Goal: Transaction & Acquisition: Purchase product/service

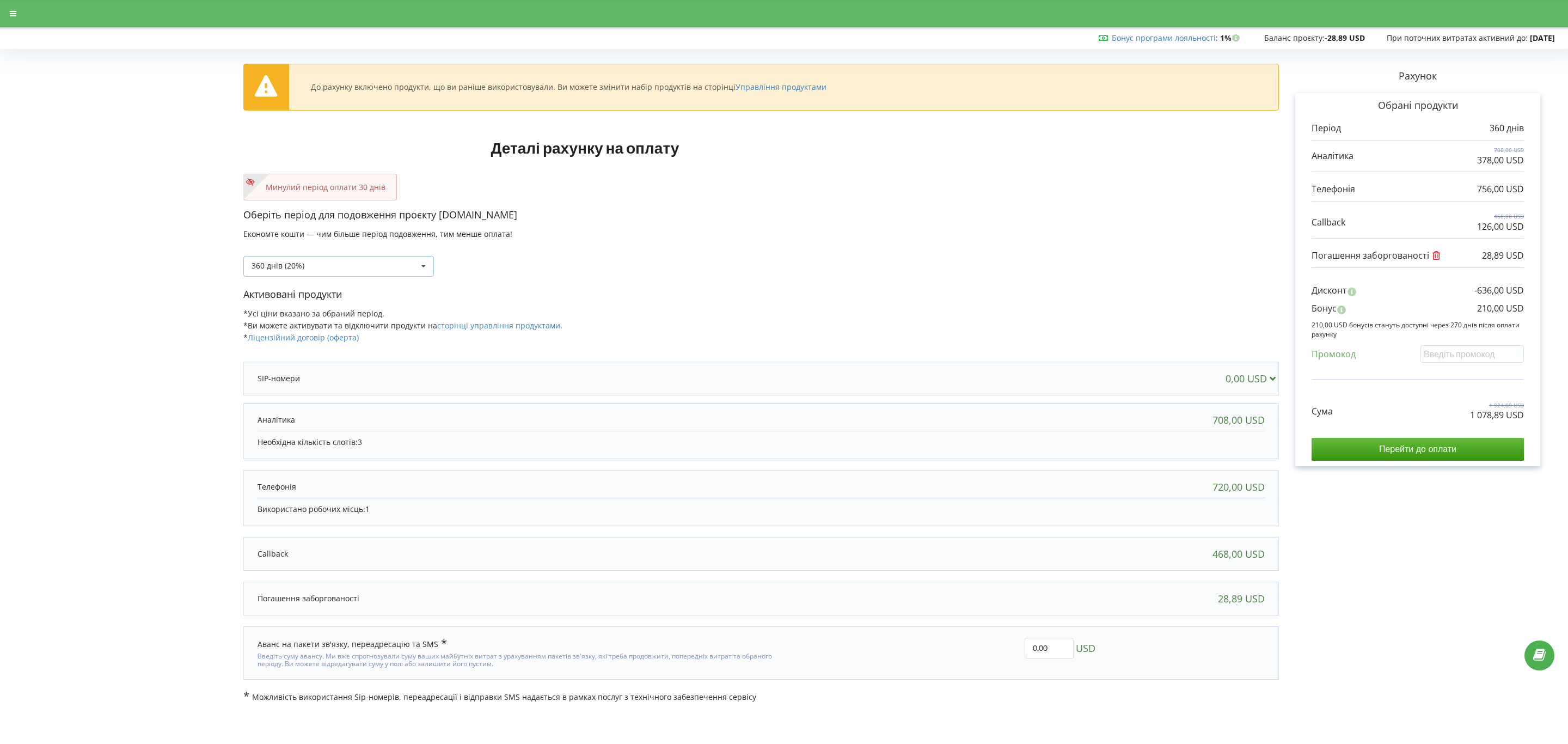
drag, startPoint x: 0, startPoint y: 0, endPoint x: 320, endPoint y: 270, distance: 418.7
click at [328, 267] on div "360 днів (20%) Поповнити баланс без подовження 30 днів" at bounding box center [339, 266] width 190 height 20
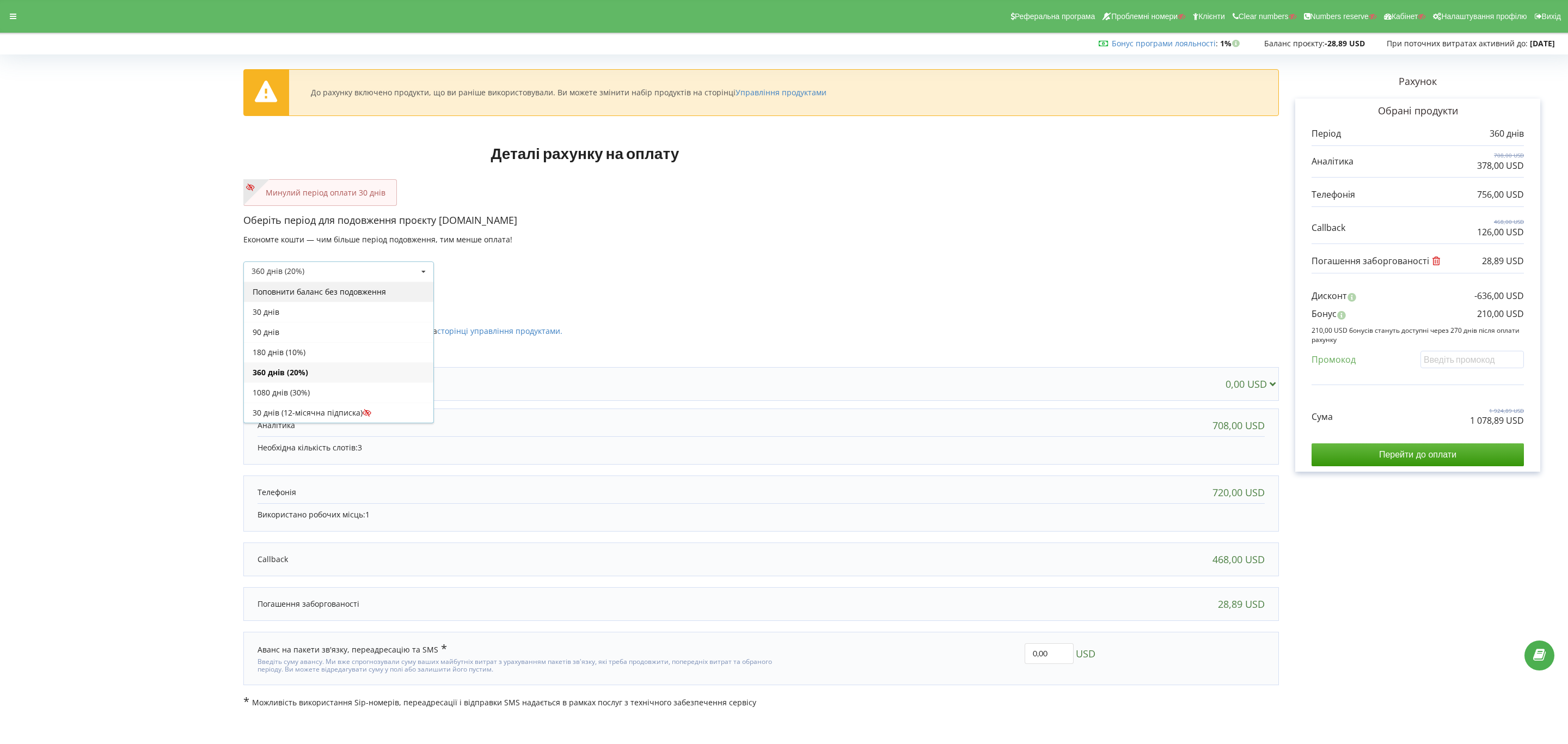
click at [316, 285] on div "Поповнити баланс без подовження" at bounding box center [338, 291] width 189 height 20
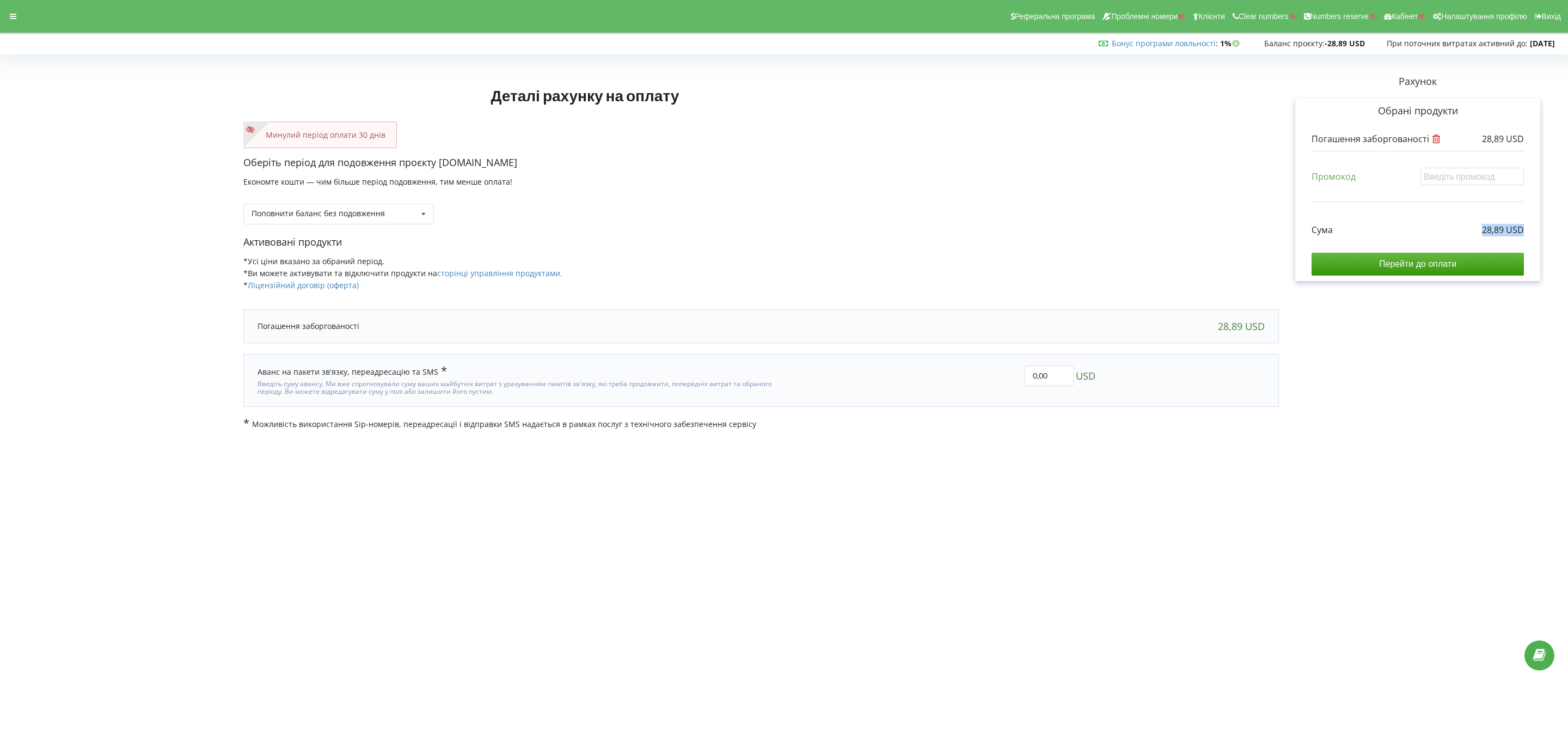
drag, startPoint x: 1487, startPoint y: 237, endPoint x: 1472, endPoint y: 234, distance: 15.3
click at [1472, 234] on div "Сума 28,89 USD Перейти до оплати" at bounding box center [1418, 241] width 213 height 69
copy div "28,89 USD"
click at [1439, 267] on input "Перейти до оплати" at bounding box center [1418, 264] width 213 height 23
